Goal: Task Accomplishment & Management: Use online tool/utility

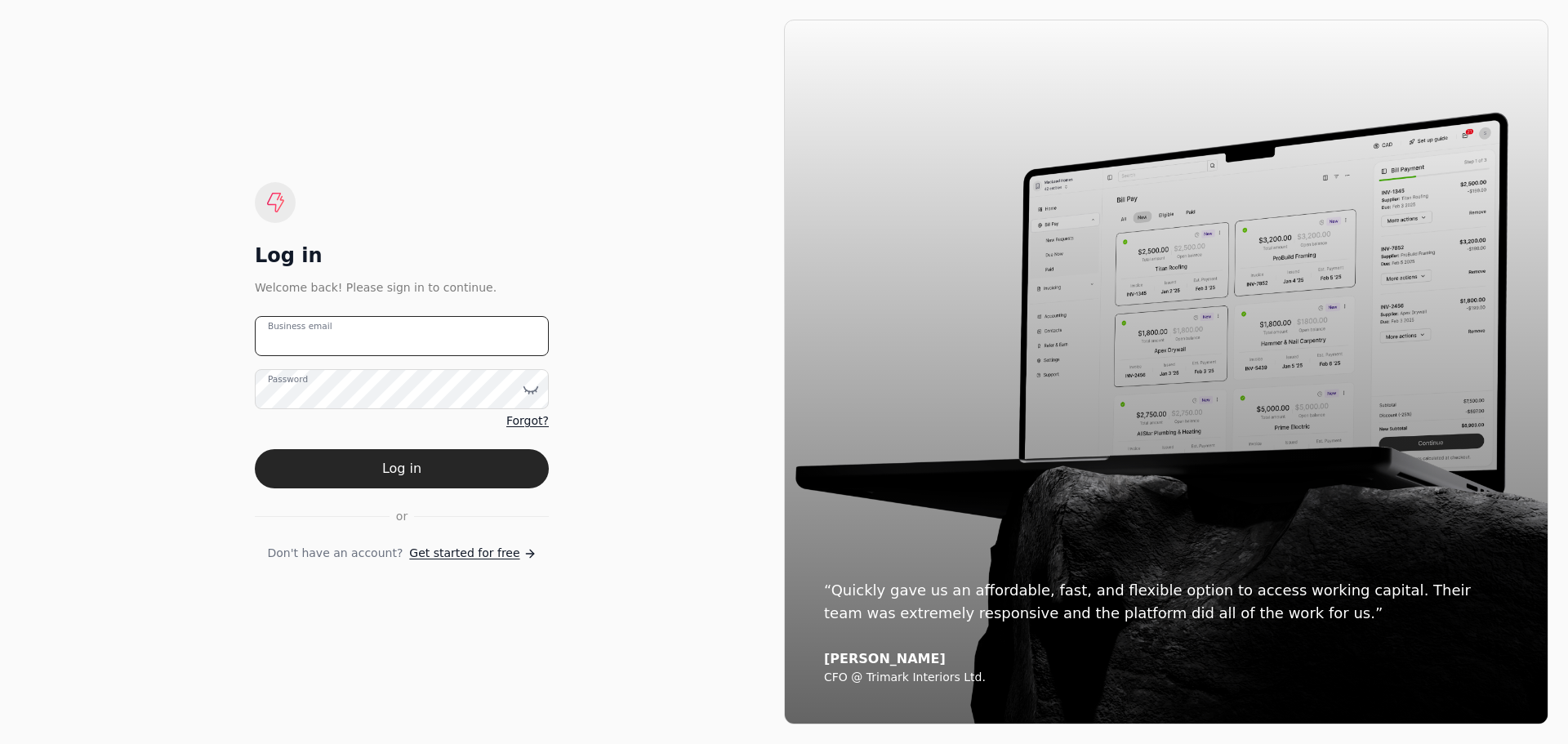
type email "[EMAIL_ADDRESS][DOMAIN_NAME]"
click at [436, 496] on form "[EMAIL_ADDRESS][DOMAIN_NAME] Business email Password Forgot? Log in or Don't ha…" at bounding box center [402, 439] width 294 height 246
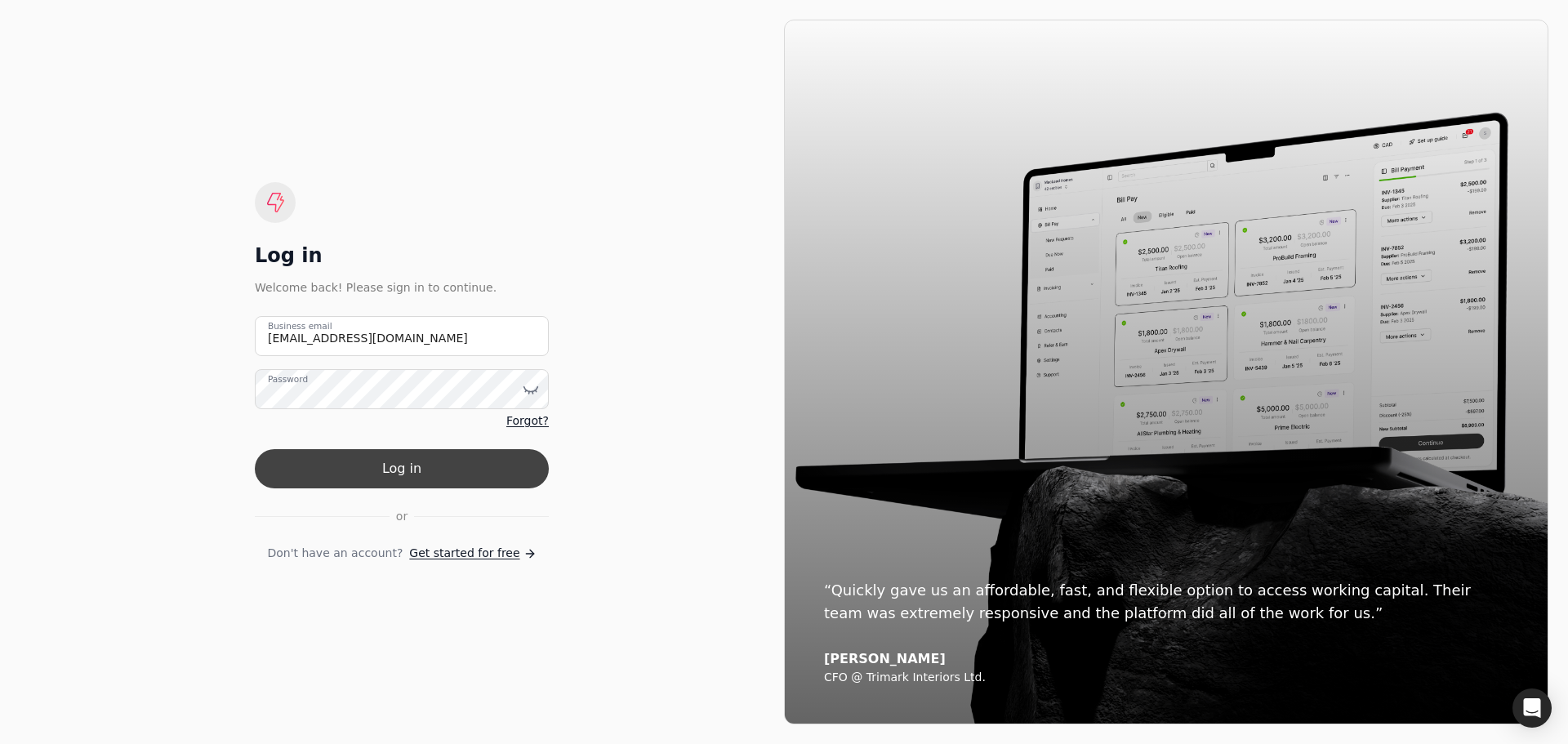
click at [437, 475] on button "Log in" at bounding box center [402, 468] width 294 height 39
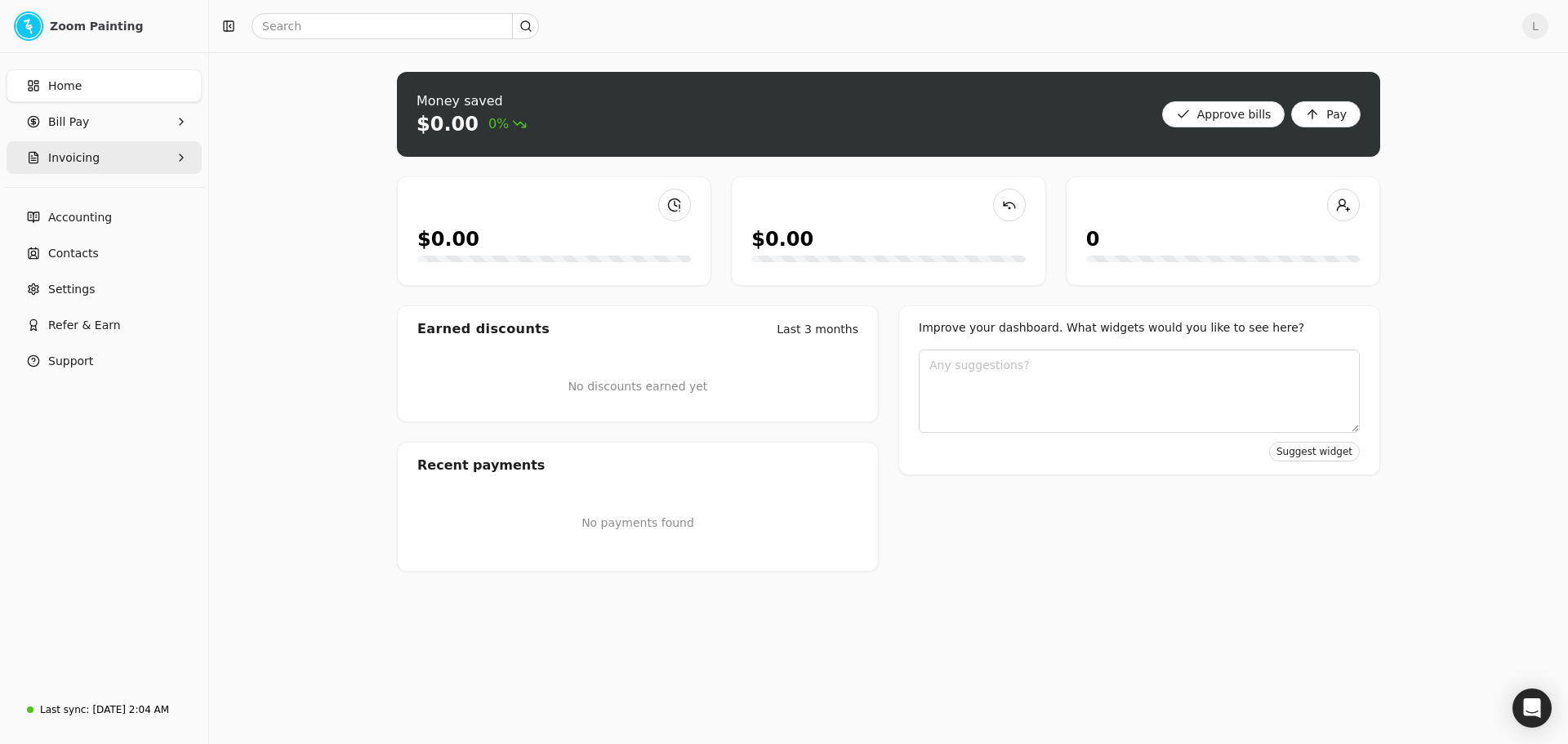
click at [75, 164] on span "Invoicing" at bounding box center [74, 158] width 51 height 17
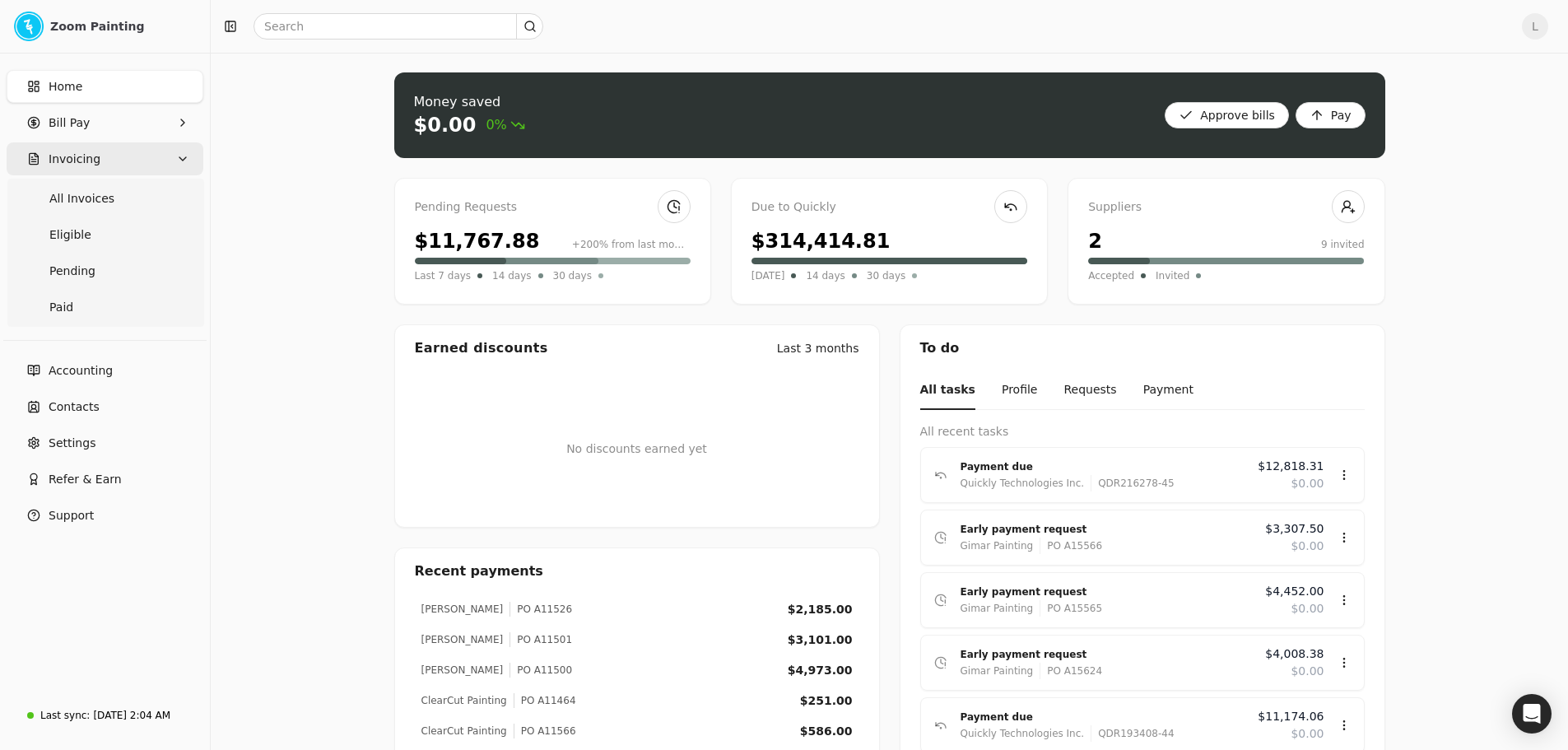
click at [126, 145] on button "Invoicing" at bounding box center [105, 158] width 197 height 33
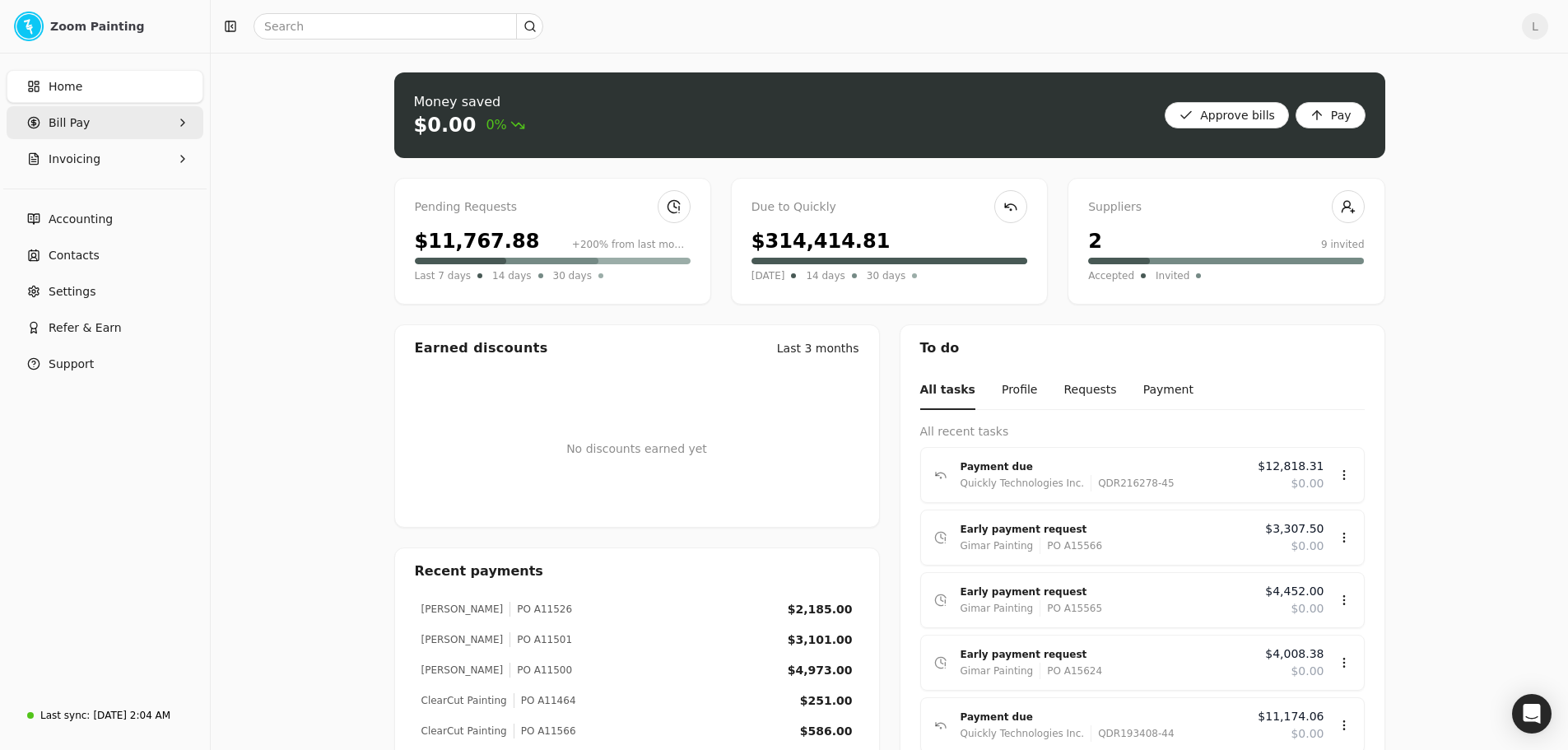
click at [133, 113] on Pay "Bill Pay" at bounding box center [105, 122] width 197 height 33
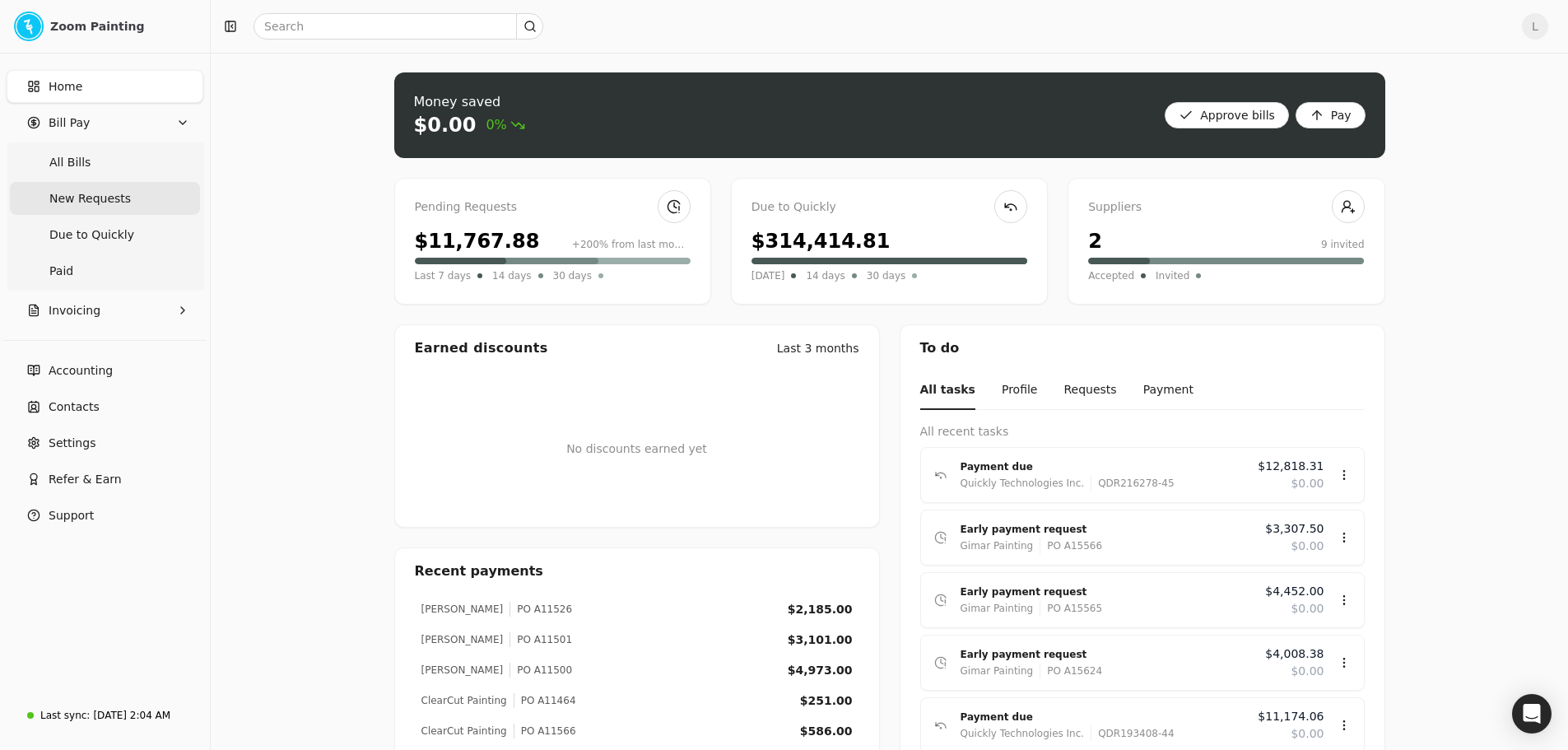
click at [141, 191] on Requests "New Requests" at bounding box center [105, 198] width 190 height 33
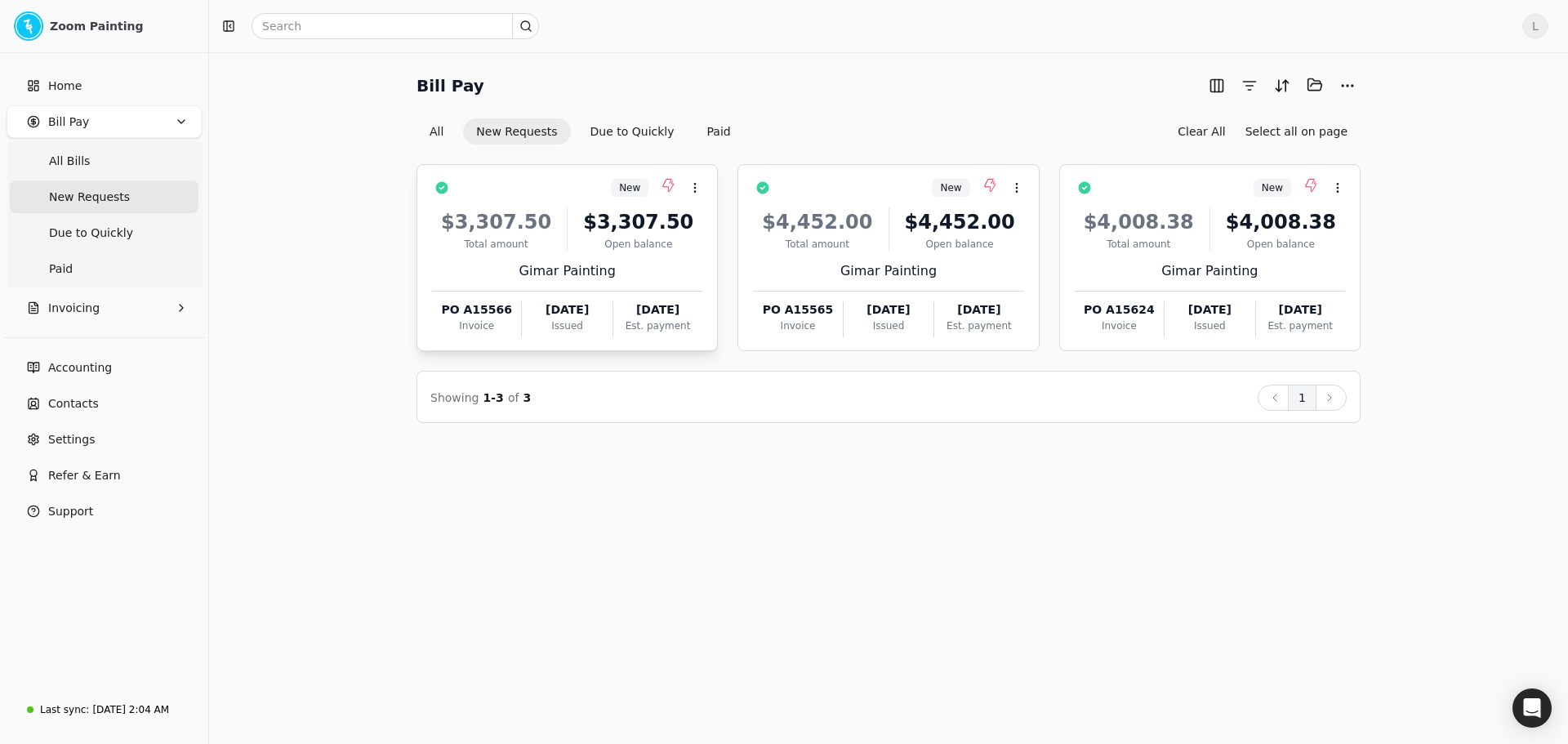
click at [648, 234] on div "$3,307.50" at bounding box center [638, 222] width 128 height 29
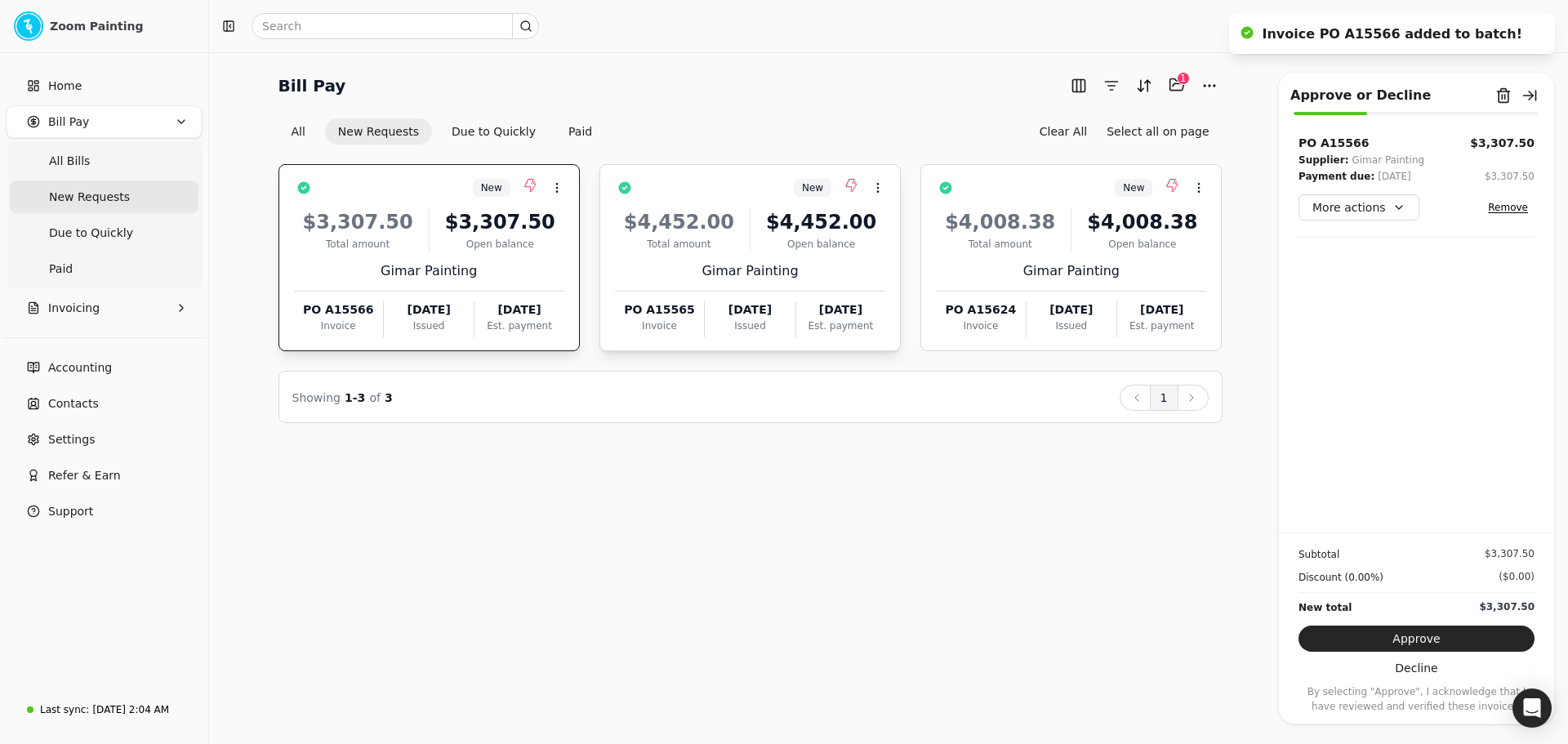
click at [672, 242] on div "Total amount" at bounding box center [679, 244] width 128 height 15
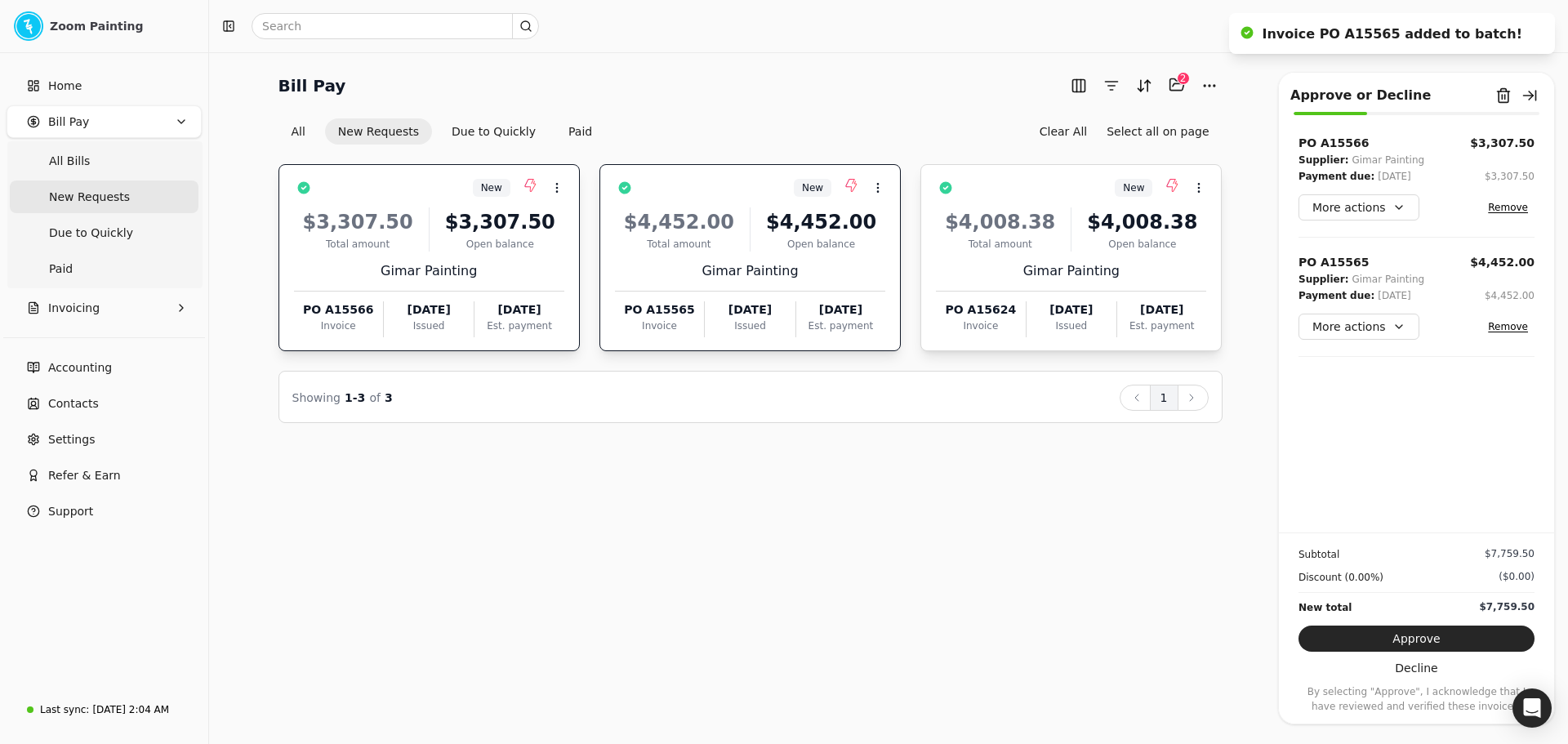
click at [1028, 250] on div "Total amount" at bounding box center [999, 244] width 128 height 15
click at [564, 188] on button "Context Menu Button" at bounding box center [556, 188] width 27 height 27
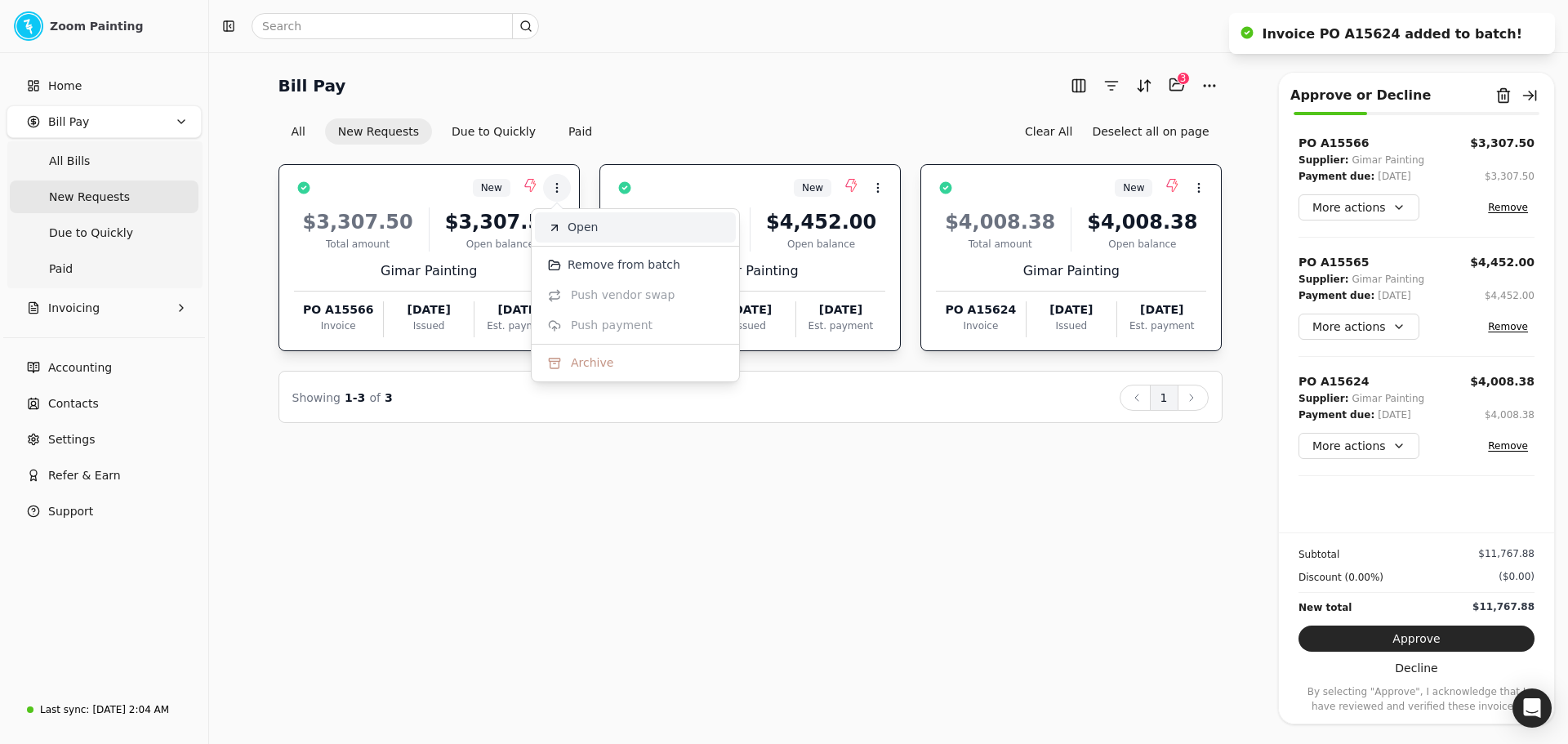
click at [573, 237] on li "Open" at bounding box center [635, 228] width 201 height 30
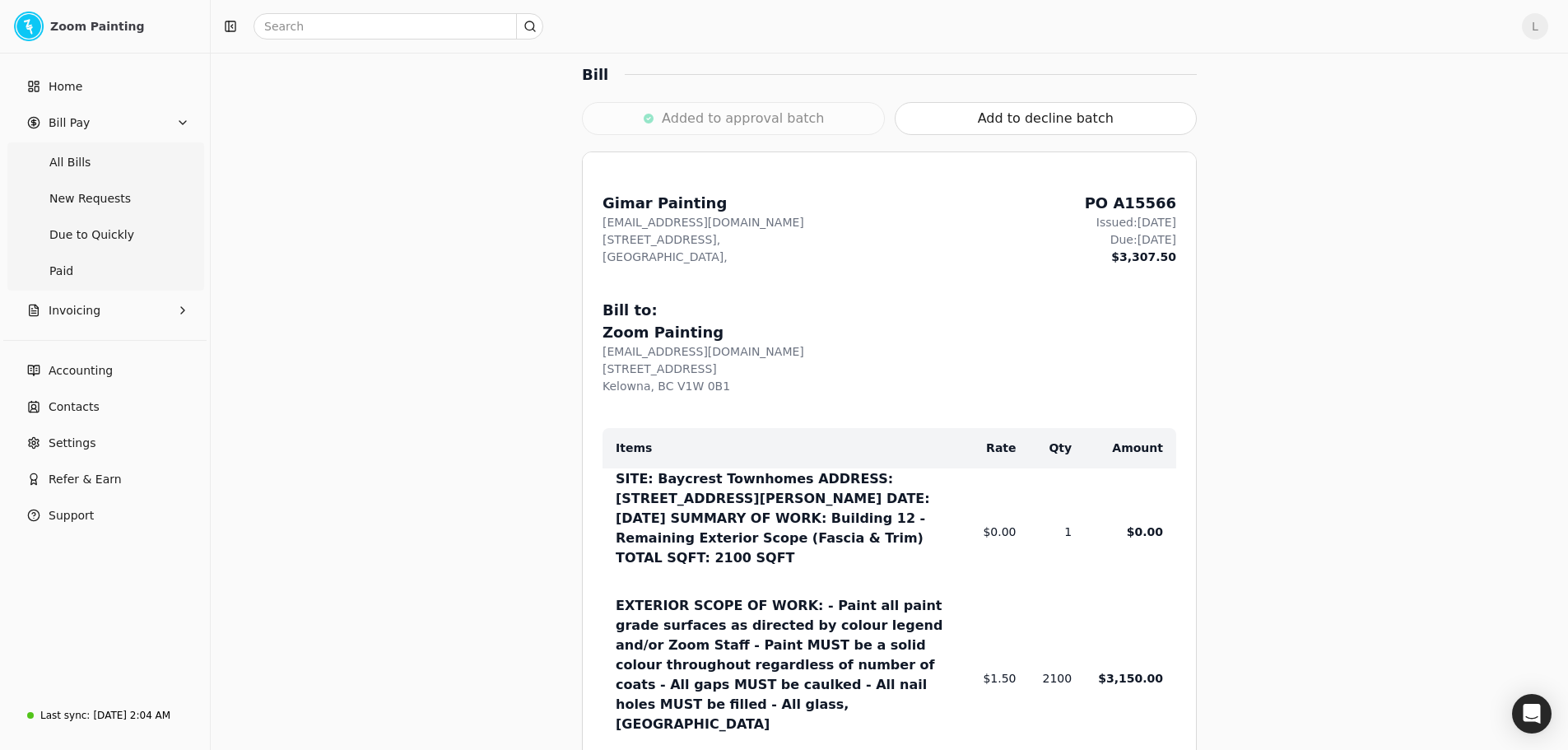
scroll to position [494, 0]
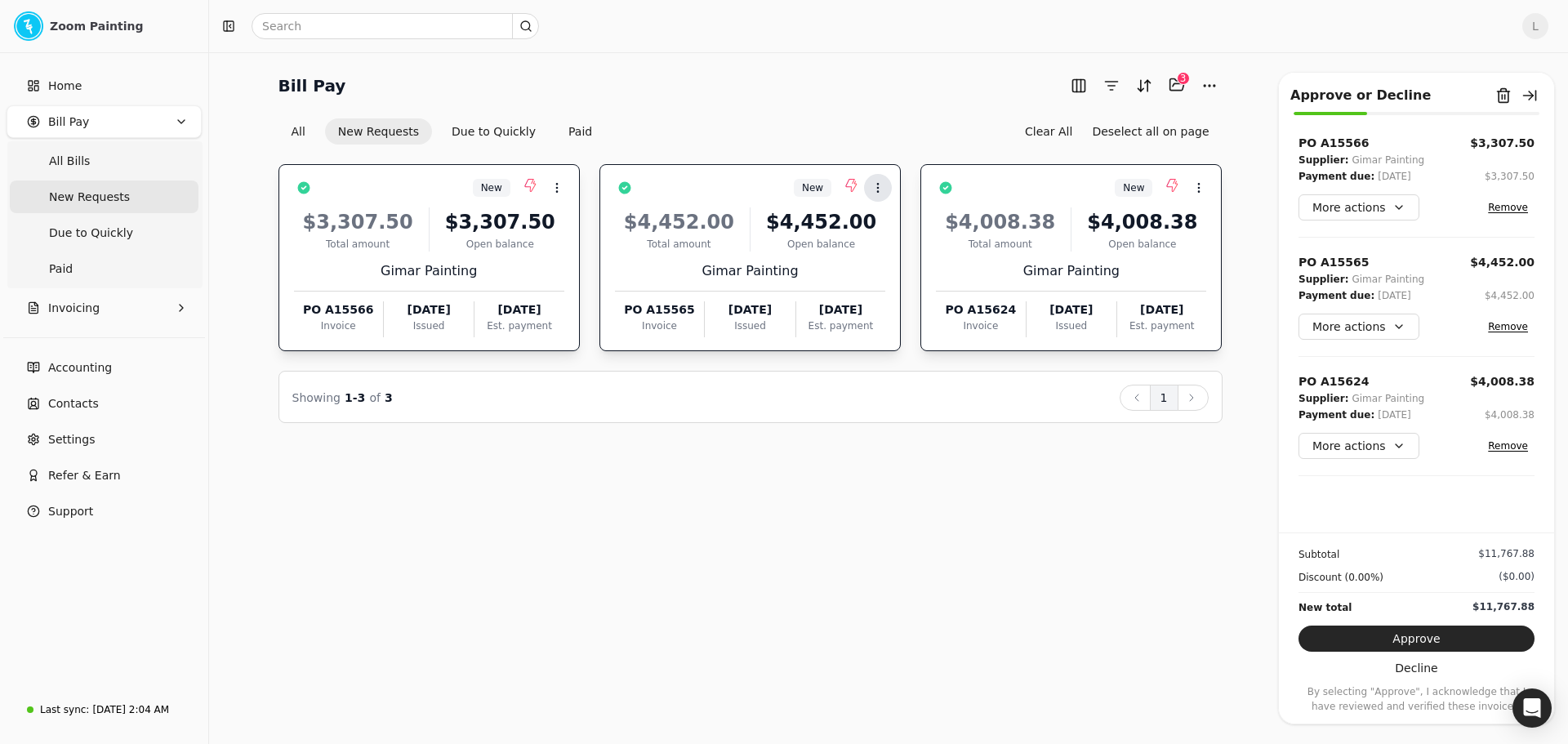
click at [886, 177] on button "Context Menu Button" at bounding box center [877, 188] width 27 height 27
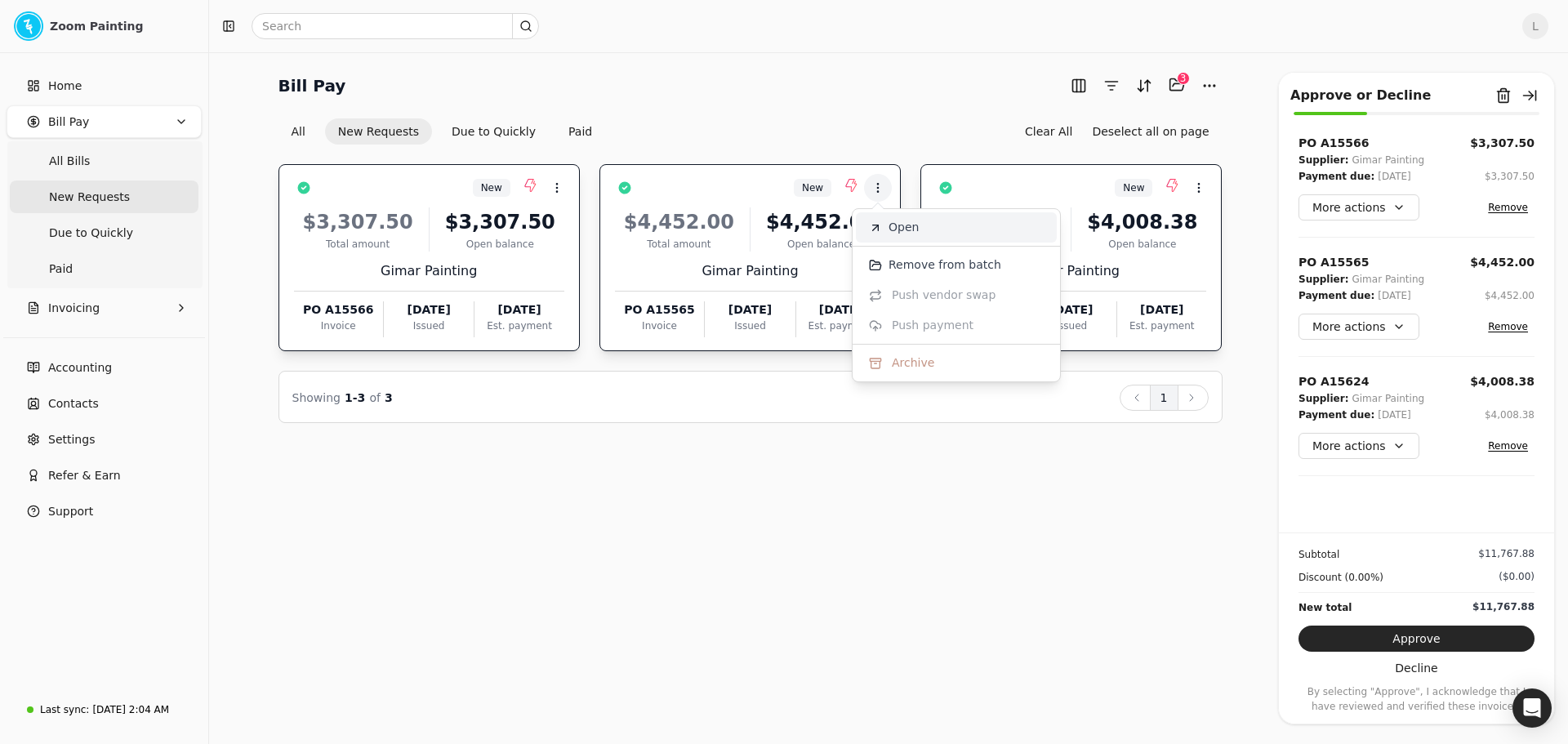
click at [909, 230] on span "Open" at bounding box center [903, 228] width 30 height 17
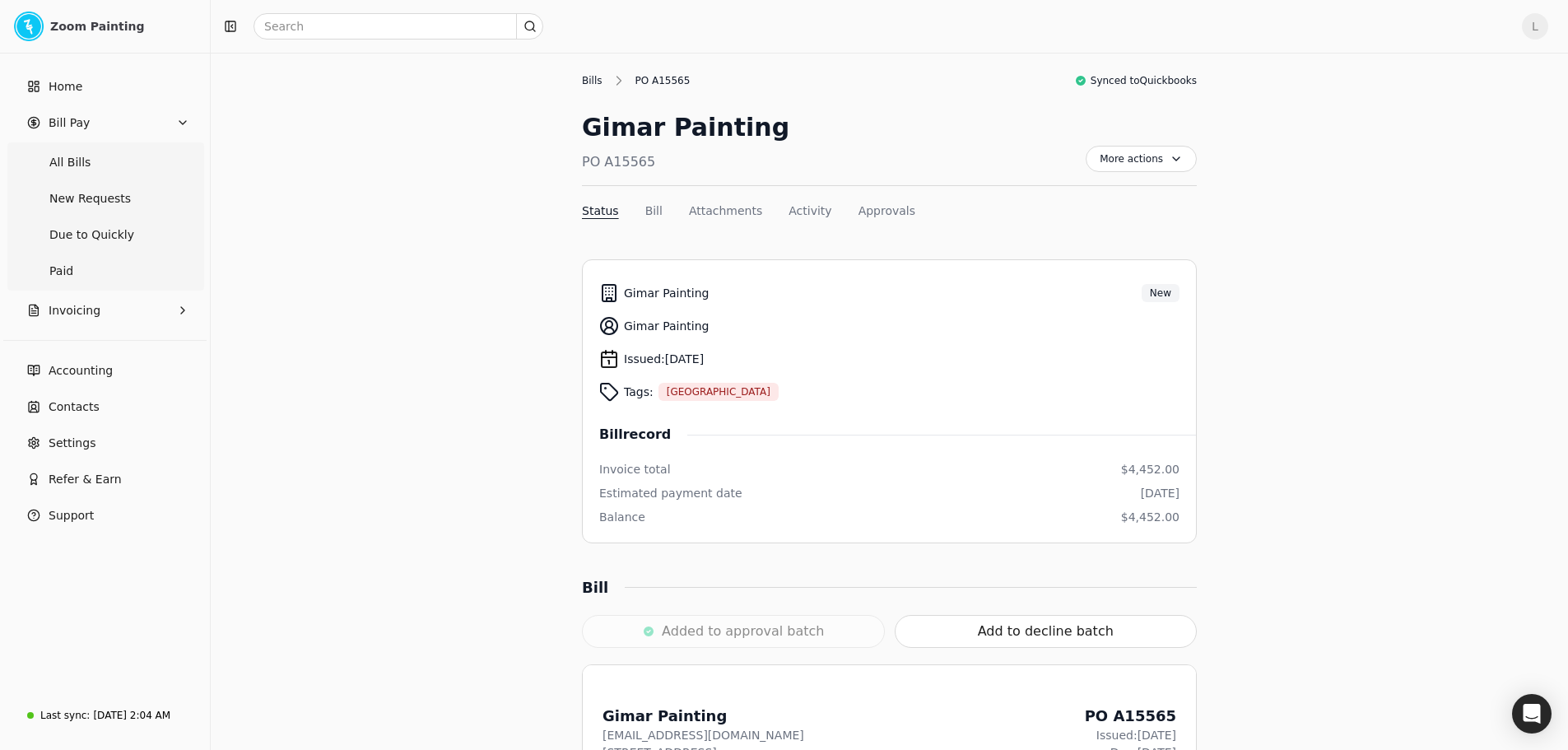
click at [587, 81] on div "Bills" at bounding box center [596, 81] width 28 height 15
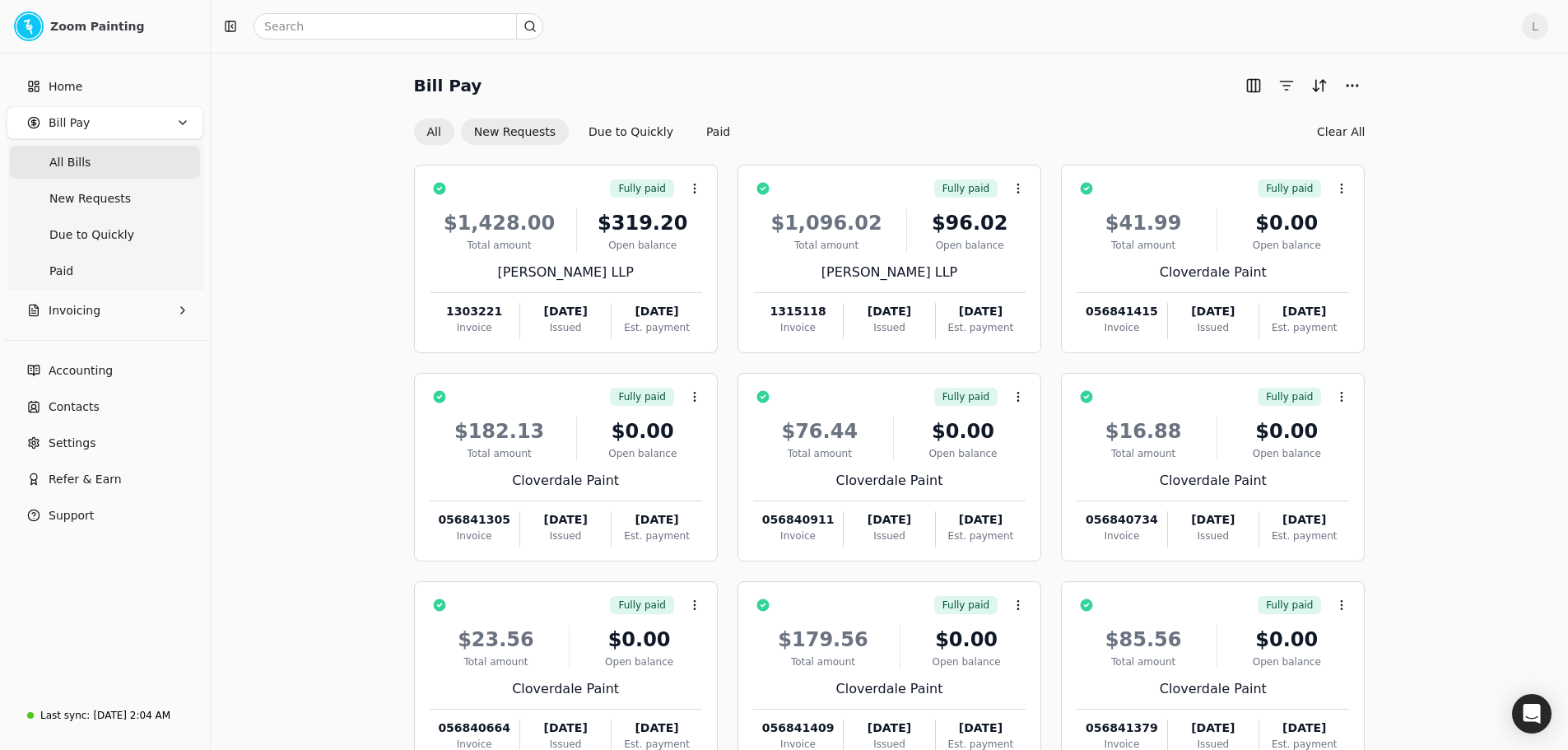
click at [520, 138] on button "New Requests" at bounding box center [515, 131] width 108 height 26
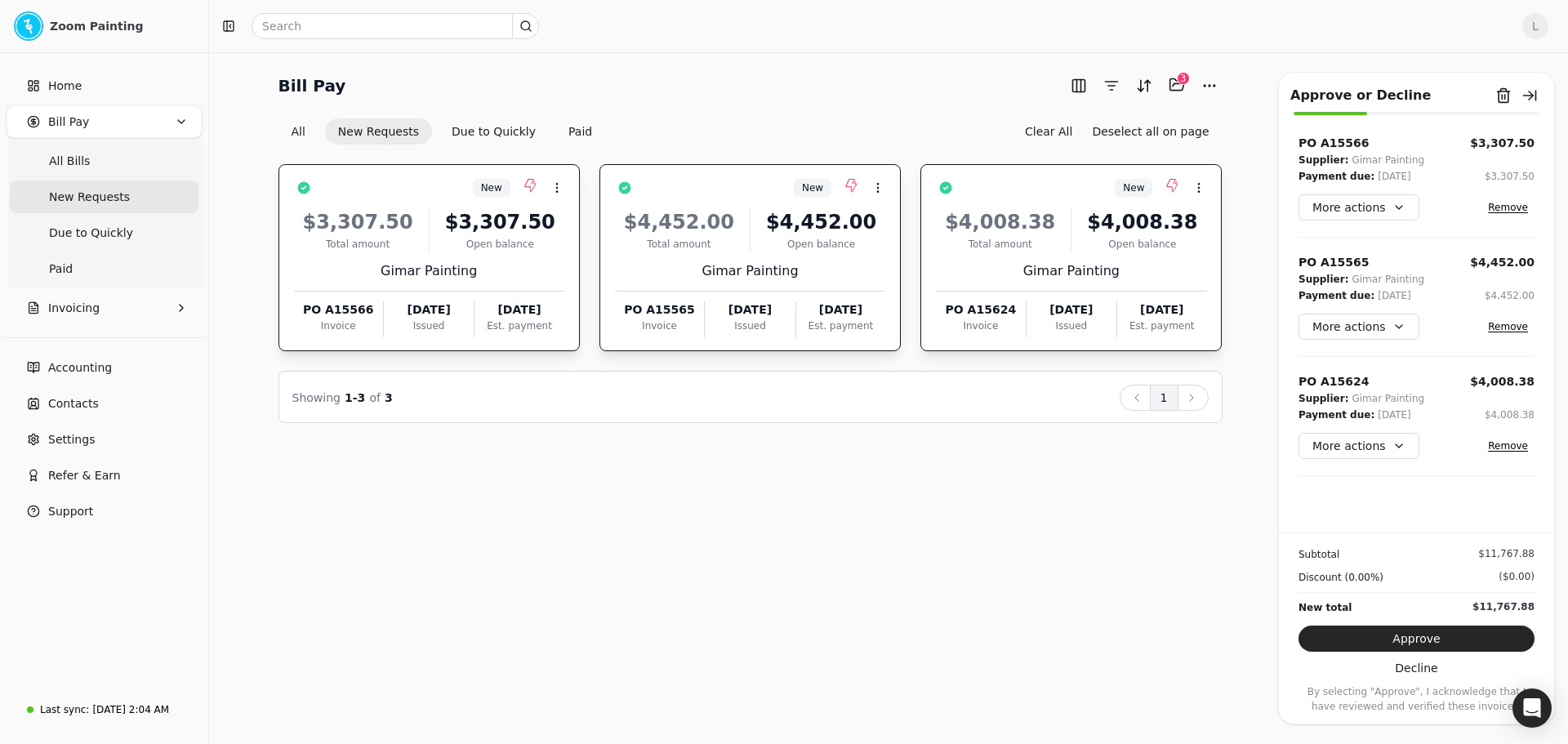
click at [1089, 258] on div "$4,008.38 Total amount $4,008.38 Open balance Gimar Painting PO A15624 Invoice …" at bounding box center [1071, 267] width 271 height 140
click at [1199, 184] on circle at bounding box center [1199, 184] width 1 height 1
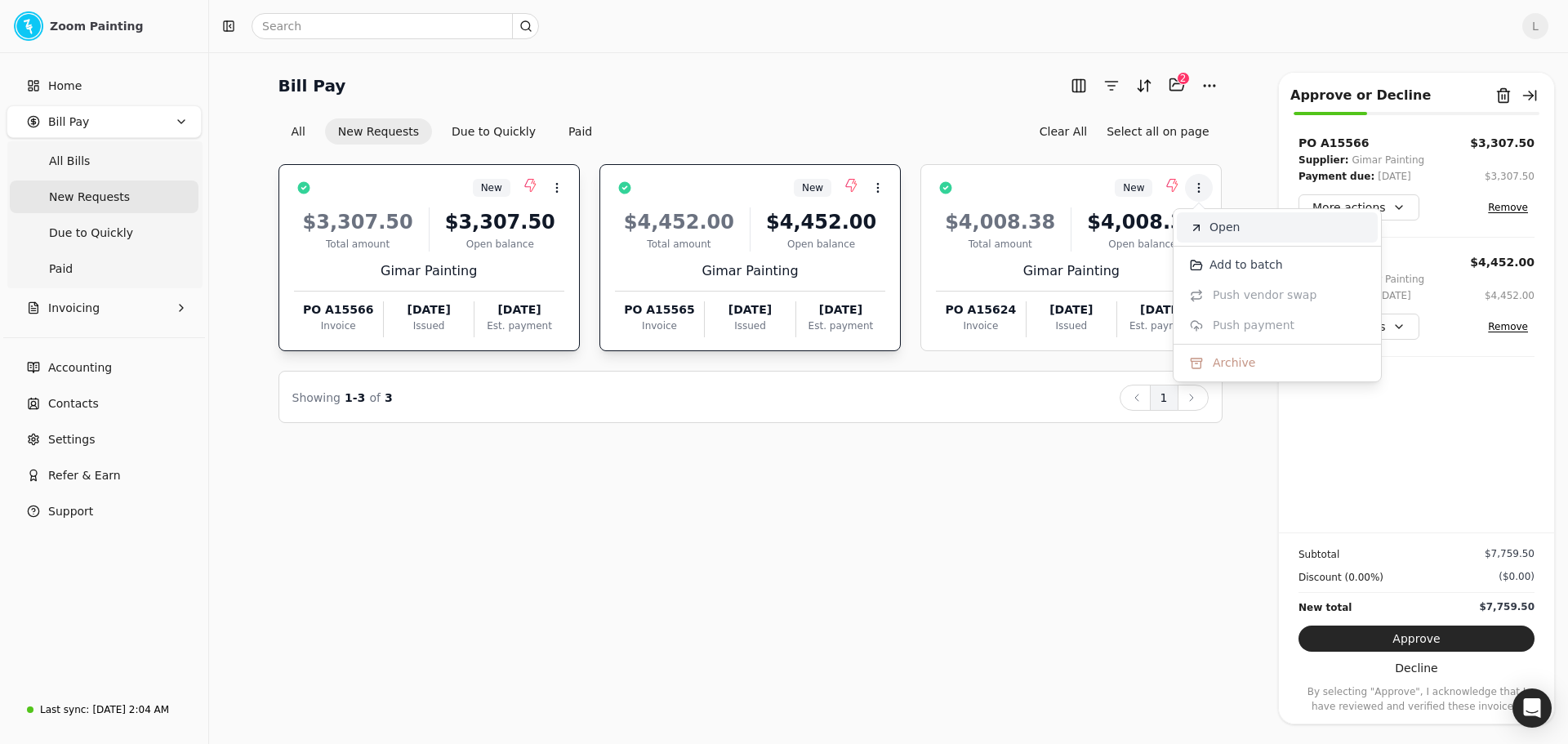
click at [1224, 235] on span "Open" at bounding box center [1224, 228] width 30 height 17
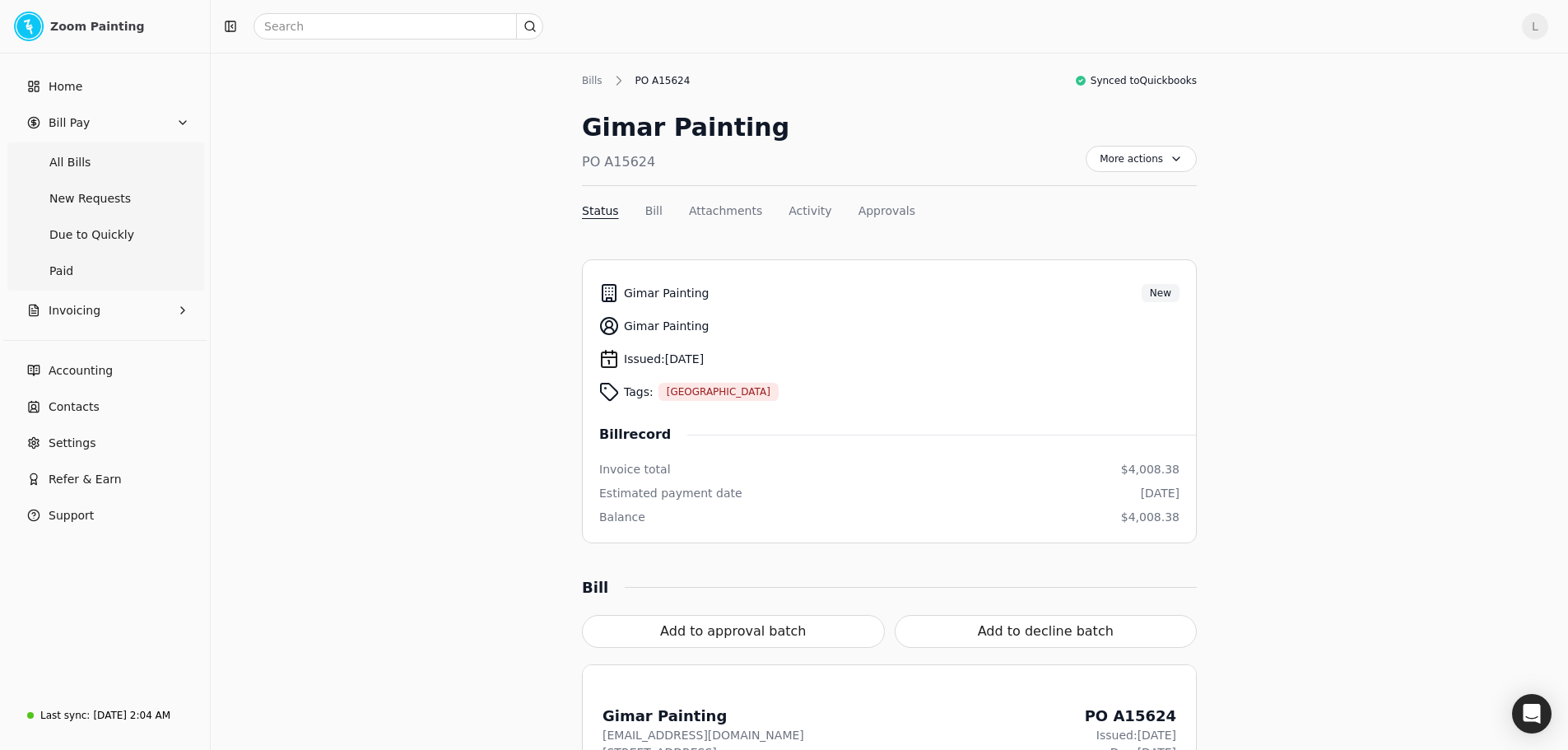
click at [586, 82] on div "Bills" at bounding box center [596, 81] width 28 height 15
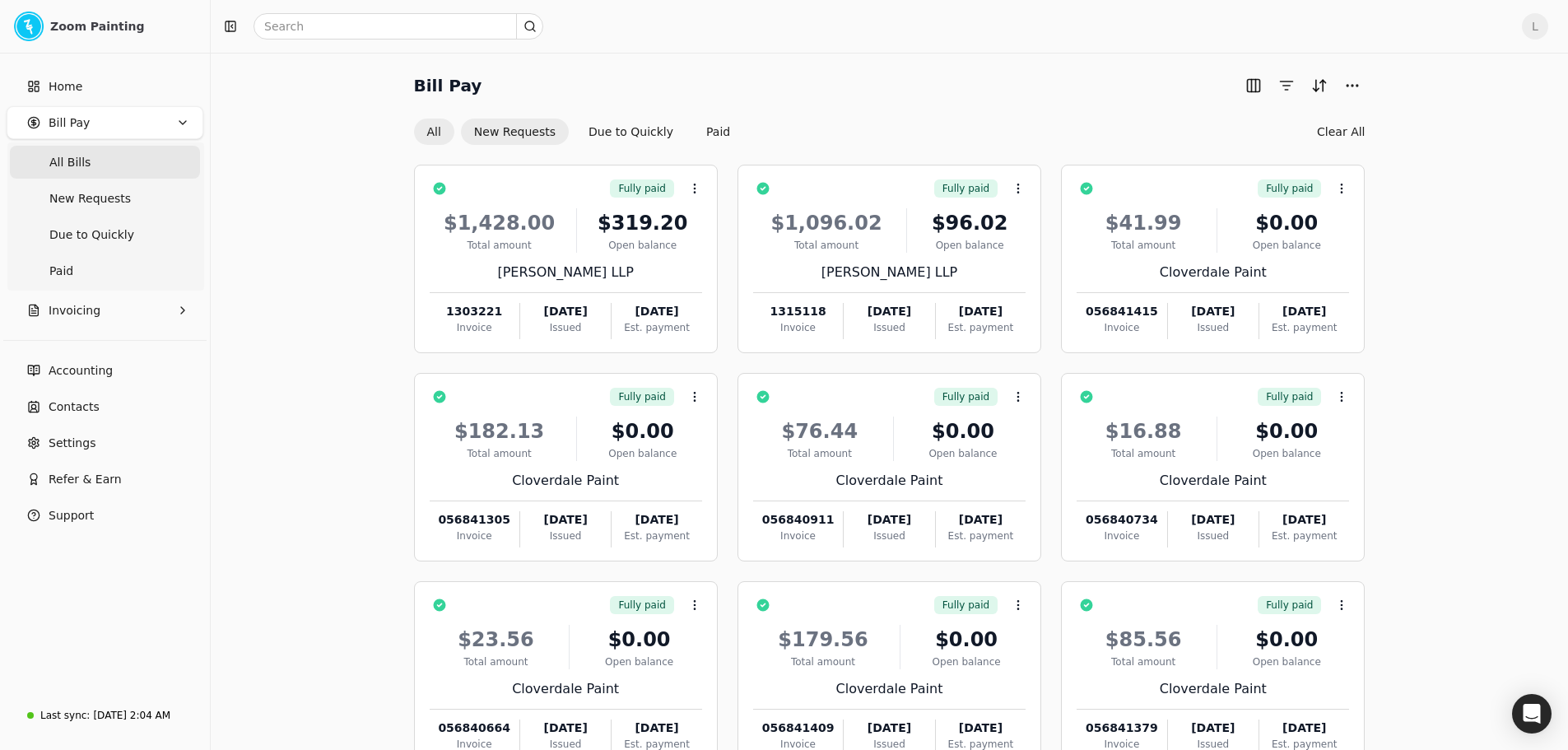
click at [533, 131] on button "New Requests" at bounding box center [515, 131] width 108 height 26
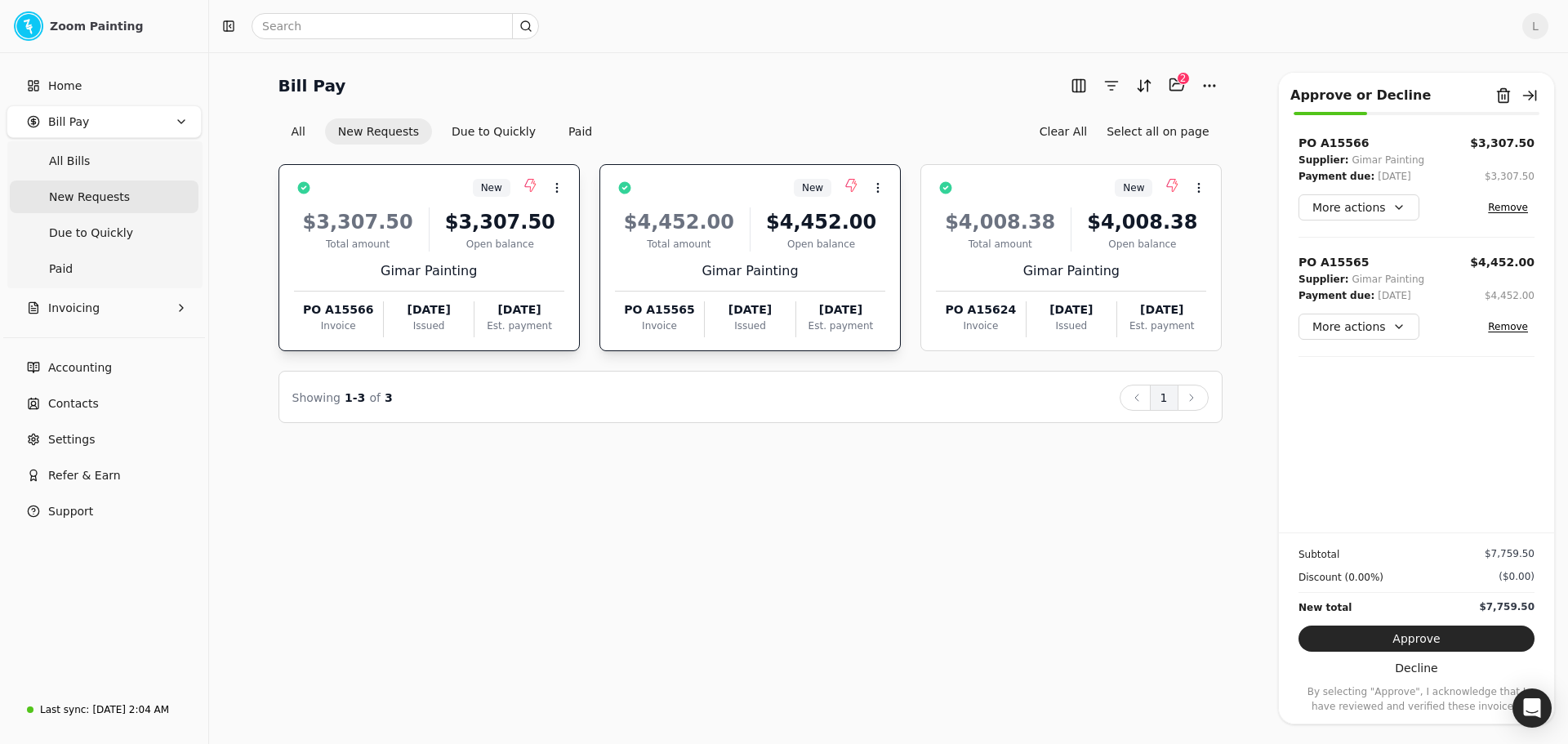
click at [1504, 325] on button "Remove" at bounding box center [1507, 327] width 53 height 20
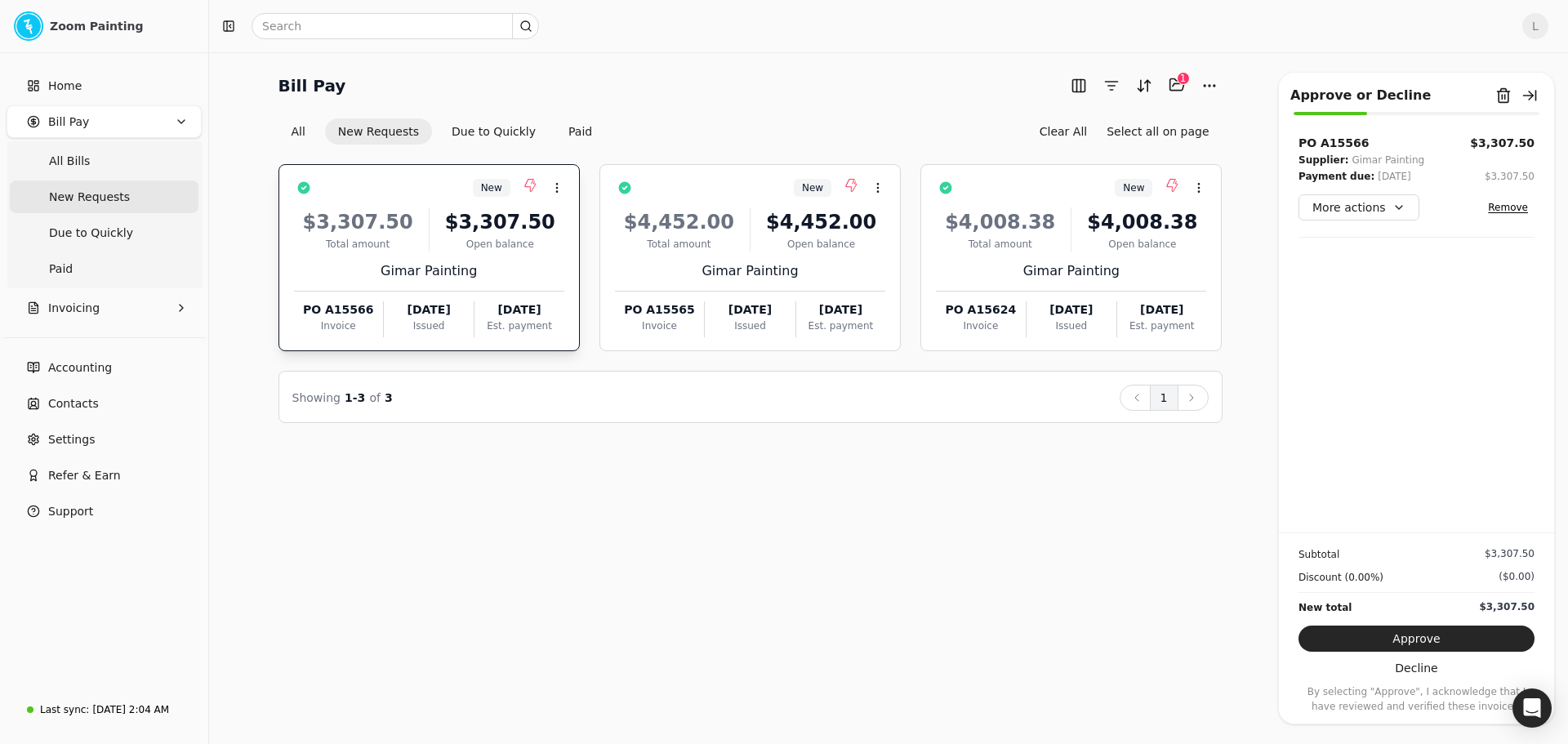
click at [1497, 208] on button "Remove" at bounding box center [1507, 208] width 53 height 20
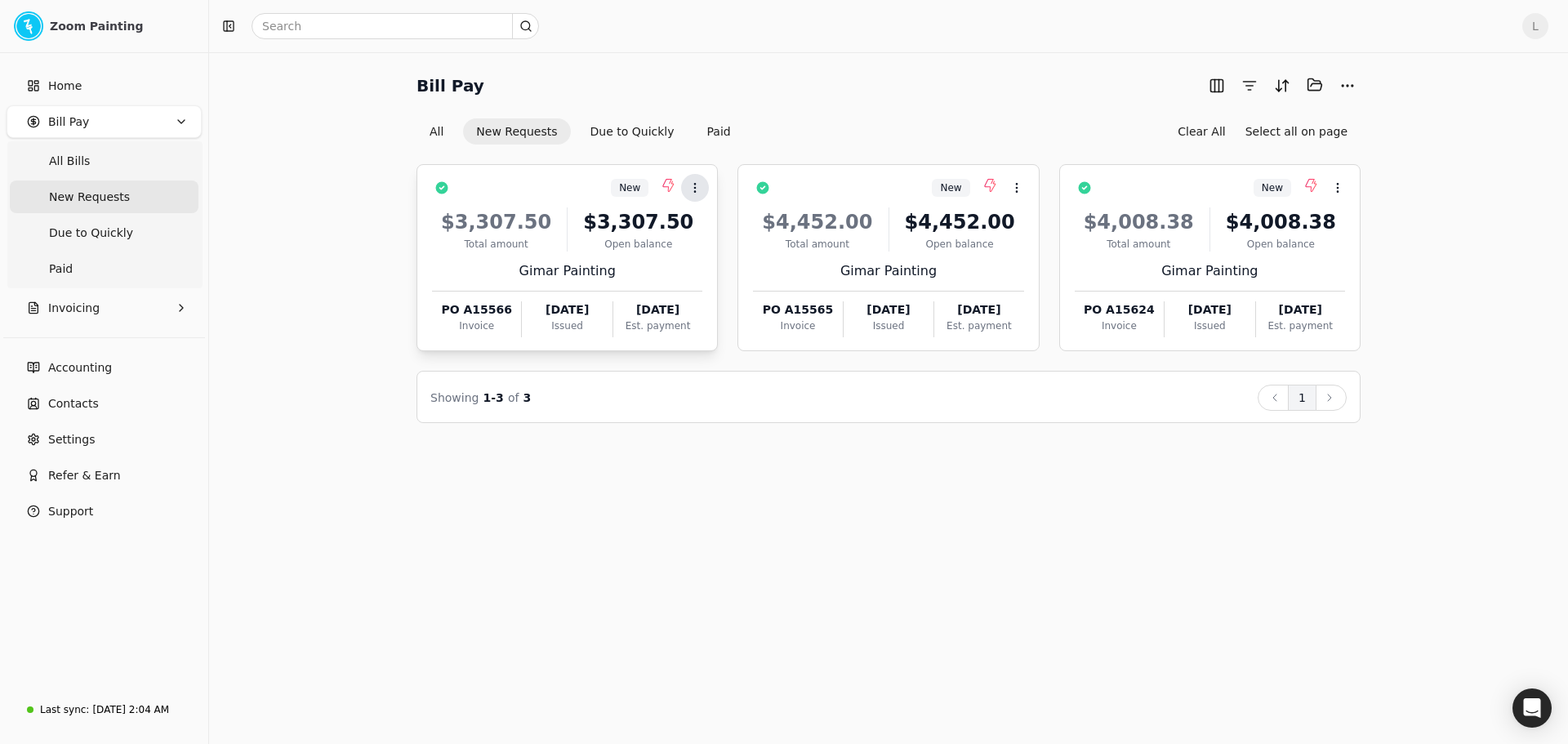
click at [696, 181] on icon at bounding box center [695, 188] width 13 height 13
click at [714, 232] on span "Open" at bounding box center [720, 228] width 30 height 17
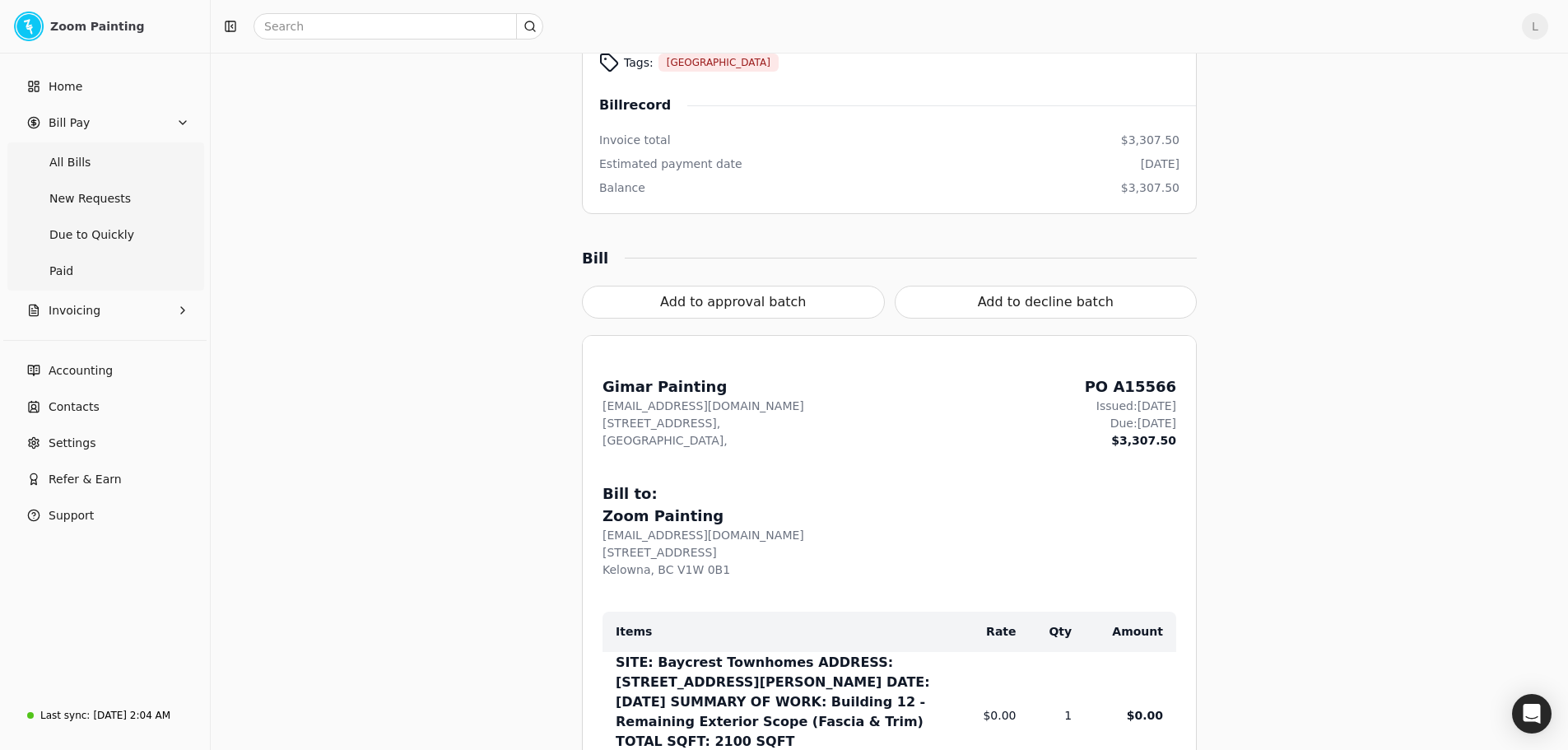
scroll to position [494, 0]
